Goal: Task Accomplishment & Management: Use online tool/utility

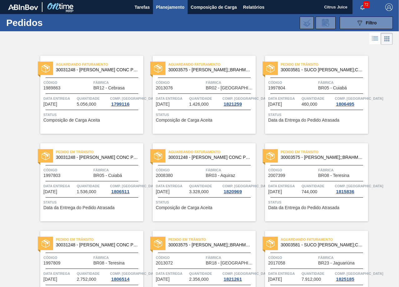
click at [265, 127] on div "Pedido em Trânsito 30003581 - SUCO [PERSON_NAME];CLARIFIC.C/SO2;PEPSI; Código 1…" at bounding box center [316, 95] width 103 height 78
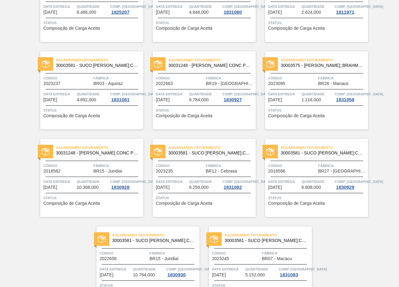
scroll to position [1270, 0]
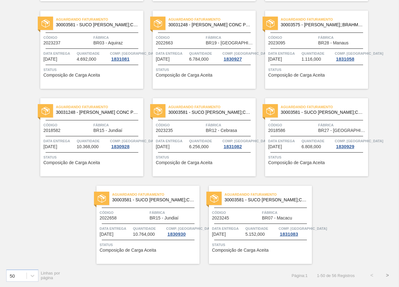
click at [387, 275] on button ">" at bounding box center [388, 275] width 16 height 16
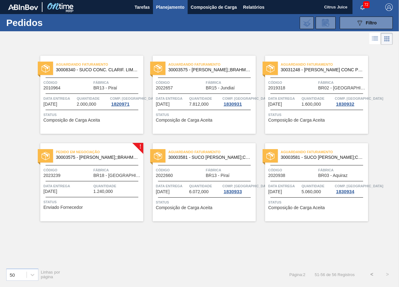
scroll to position [0, 0]
click at [224, 229] on div "Aguardando Faturamento 30008340 - SUCO CONC. CLARIF. LIMÃO SICILIANO Código 201…" at bounding box center [199, 154] width 399 height 217
drag, startPoint x: 395, startPoint y: 123, endPoint x: 398, endPoint y: 120, distance: 4.0
click at [395, 122] on div "Aguardando Faturamento 30008340 - SUCO CONC. CLARIF. LIMÃO SICILIANO Código 201…" at bounding box center [199, 154] width 399 height 217
click at [247, 49] on div "Aguardando Faturamento 30003575 - SUCO CONCENT LIMAO;;BRAHMA;BOMBONA 62KG; Códi…" at bounding box center [199, 89] width 112 height 87
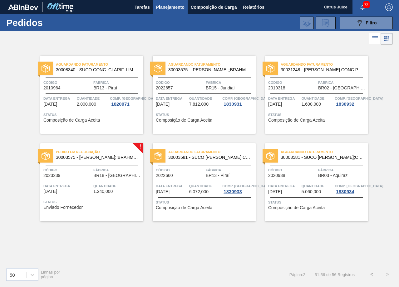
click at [372, 273] on button "<" at bounding box center [372, 275] width 16 height 16
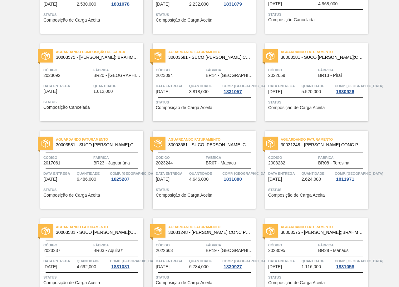
scroll to position [1270, 0]
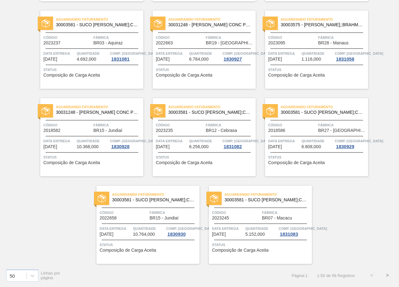
click at [389, 275] on button ">" at bounding box center [388, 275] width 16 height 16
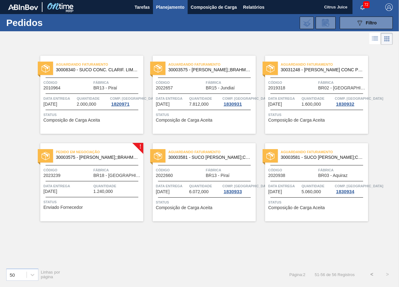
scroll to position [0, 0]
click at [95, 169] on span "Fábrica" at bounding box center [117, 170] width 48 height 6
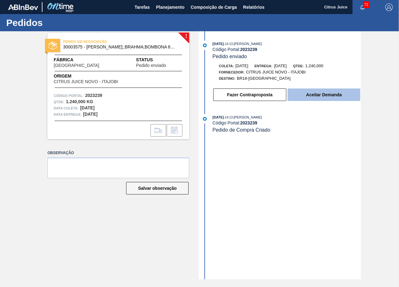
click at [321, 96] on button "Aceitar Demanda" at bounding box center [324, 94] width 73 height 12
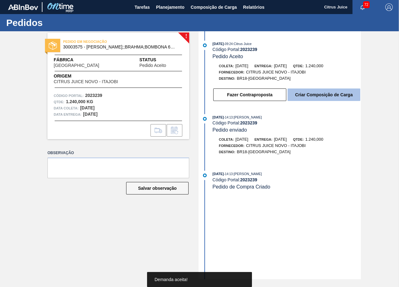
click at [317, 97] on button "Criar Composição de Carga" at bounding box center [324, 94] width 73 height 12
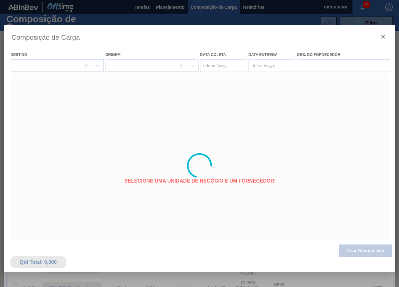
type coleta "[DATE]"
type entrega "[DATE]"
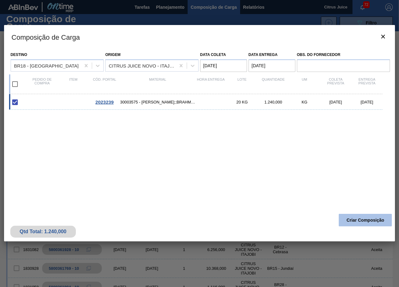
click at [364, 215] on button "Criar Composição" at bounding box center [365, 220] width 53 height 12
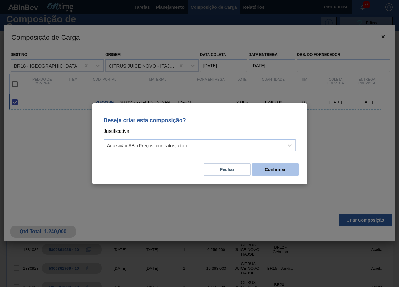
click at [282, 169] on button "Confirmar" at bounding box center [275, 169] width 47 height 12
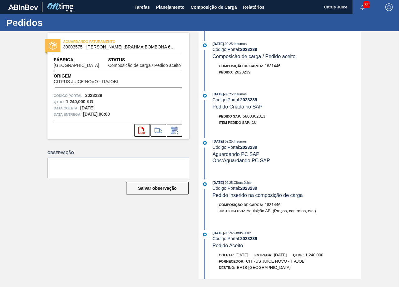
click at [253, 114] on span "5800362313" at bounding box center [254, 116] width 22 height 5
copy span "5800362313"
